Goal: Use online tool/utility

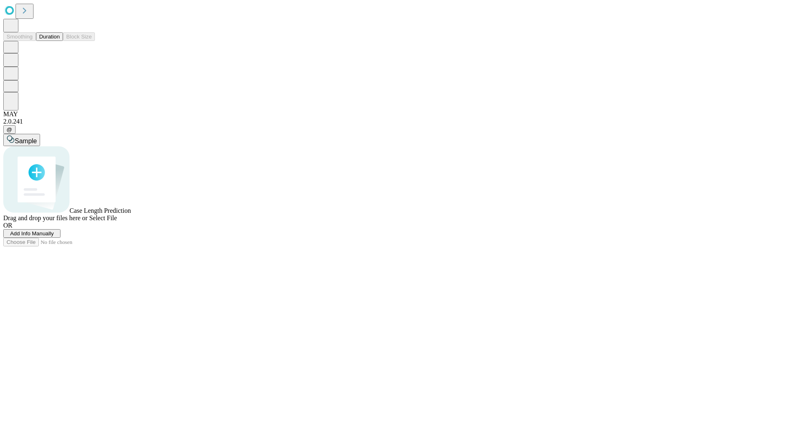
click at [117, 221] on span "Select File" at bounding box center [103, 217] width 28 height 7
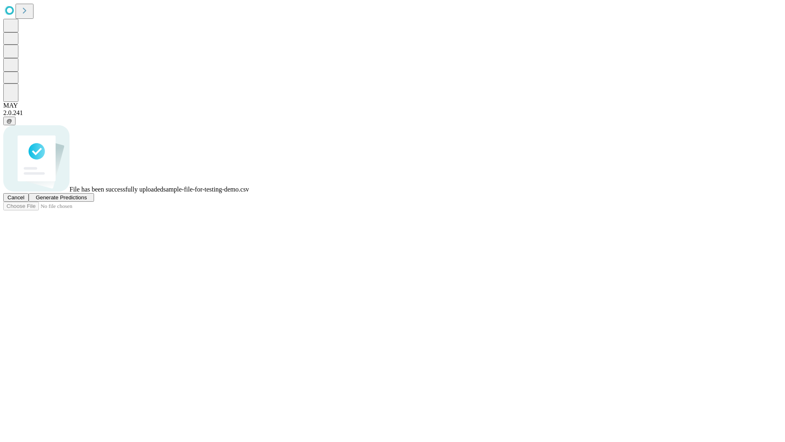
click at [87, 200] on span "Generate Predictions" at bounding box center [61, 197] width 51 height 6
